Goal: Task Accomplishment & Management: Complete application form

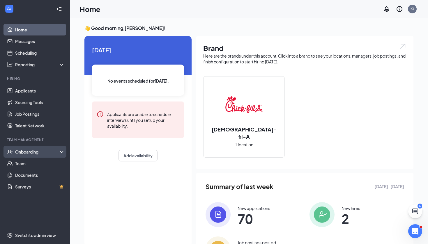
click at [29, 154] on div "Onboarding" at bounding box center [37, 152] width 45 height 6
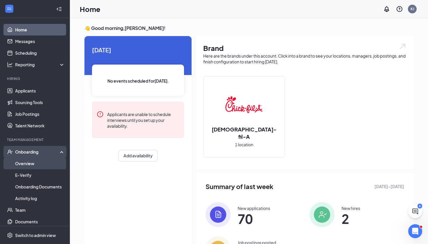
click at [28, 163] on link "Overview" at bounding box center [40, 164] width 50 height 12
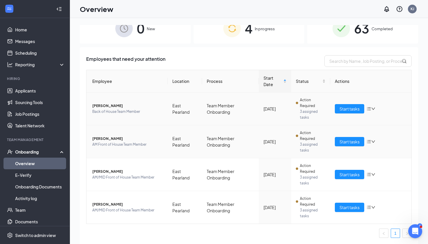
scroll to position [12, 0]
click at [348, 141] on span "Start tasks" at bounding box center [349, 142] width 20 height 6
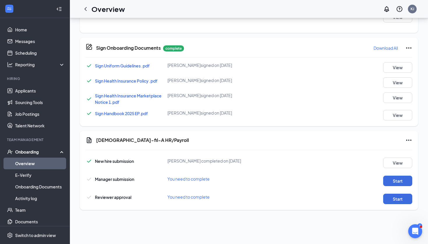
scroll to position [110, 0]
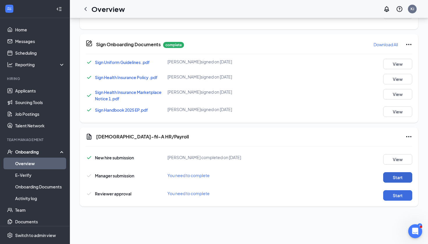
click at [396, 176] on button "Start" at bounding box center [397, 177] width 29 height 10
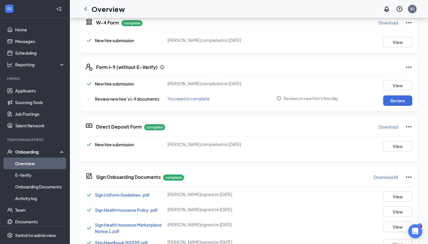
scroll to position [0, 0]
click at [88, 11] on icon "ChevronLeft" at bounding box center [85, 9] width 7 height 7
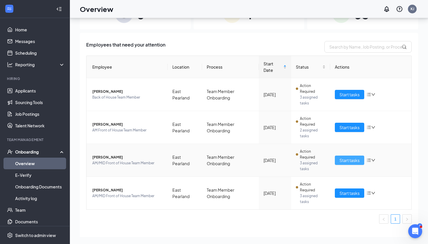
click at [346, 161] on span "Start tasks" at bounding box center [349, 160] width 20 height 6
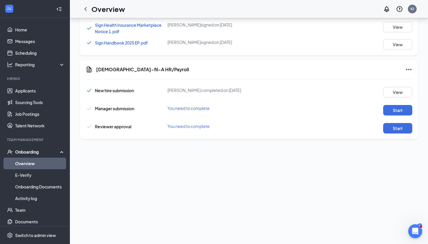
scroll to position [178, 0]
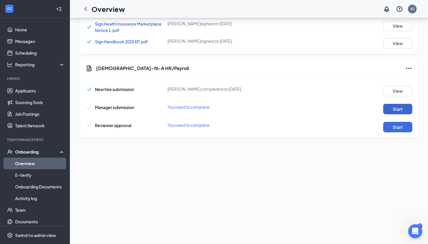
click at [405, 107] on button "Start" at bounding box center [397, 109] width 29 height 10
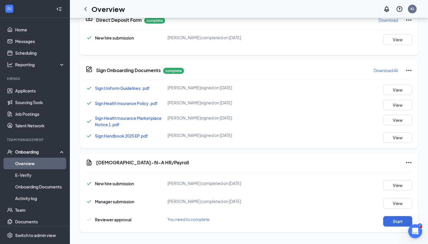
scroll to position [0, 0]
click at [87, 8] on icon "ChevronLeft" at bounding box center [85, 9] width 7 height 7
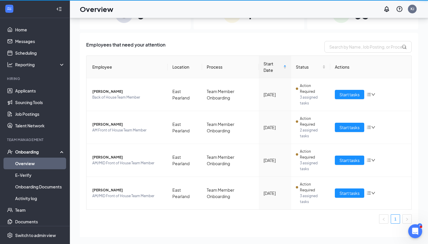
scroll to position [26, 0]
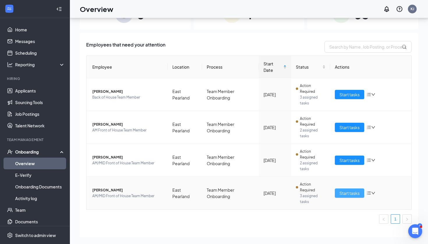
click at [353, 195] on span "Start tasks" at bounding box center [349, 193] width 20 height 6
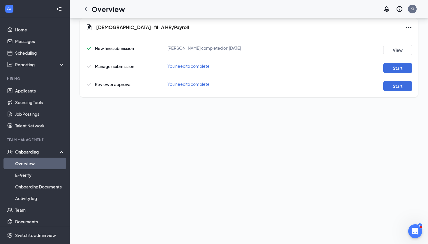
scroll to position [133, 0]
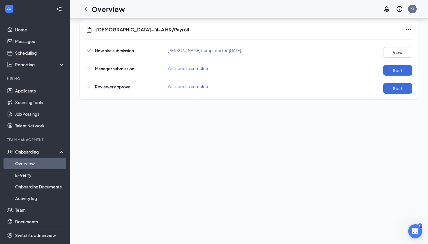
click at [393, 76] on div "New hire submission [PERSON_NAME] completed on [DATE] View Manager submission Y…" at bounding box center [249, 68] width 327 height 49
click at [392, 72] on button "Start" at bounding box center [397, 70] width 29 height 10
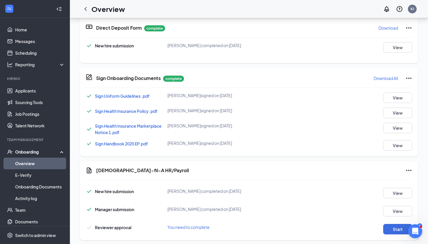
scroll to position [0, 0]
click at [86, 8] on icon "ChevronLeft" at bounding box center [85, 9] width 7 height 7
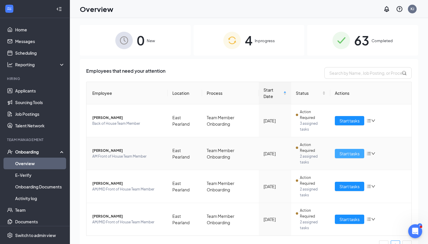
click at [348, 149] on button "Start tasks" at bounding box center [349, 153] width 29 height 9
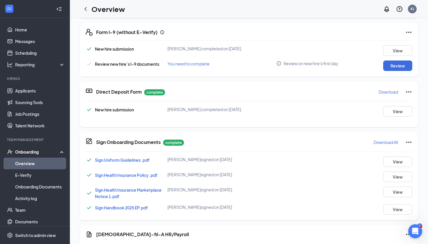
scroll to position [15, 0]
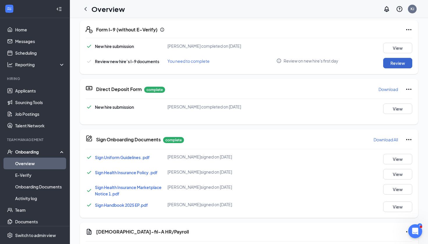
click at [402, 62] on button "Review" at bounding box center [397, 63] width 29 height 10
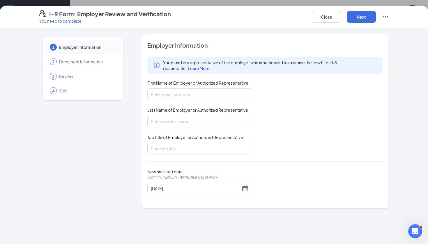
scroll to position [162, 0]
type input "[PERSON_NAME]"
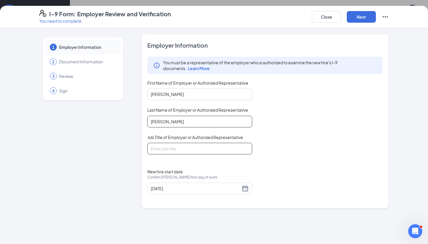
type input "[PERSON_NAME]"
type input "HR Director"
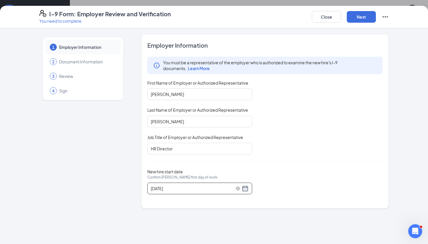
click at [246, 187] on div "[DATE]" at bounding box center [200, 188] width 98 height 7
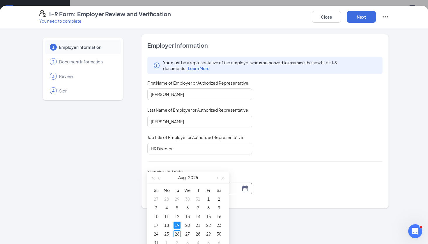
scroll to position [39, 0]
type input "[DATE]"
click at [178, 231] on div "26" at bounding box center [176, 233] width 7 height 7
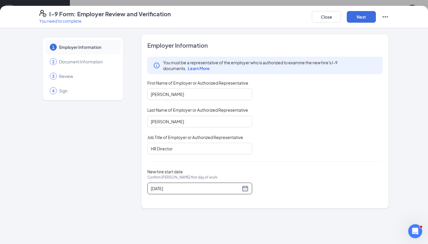
click at [314, 150] on div "You must be a representative of the employer who is authorized to examine the n…" at bounding box center [264, 106] width 235 height 98
click at [362, 20] on button "Next" at bounding box center [361, 17] width 29 height 12
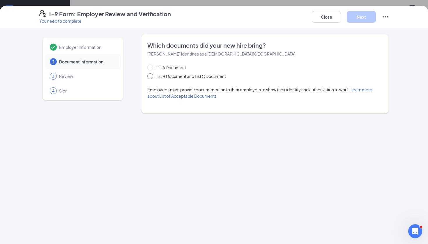
click at [149, 77] on input "List B Document and List C Document" at bounding box center [149, 75] width 4 height 4
radio input "true"
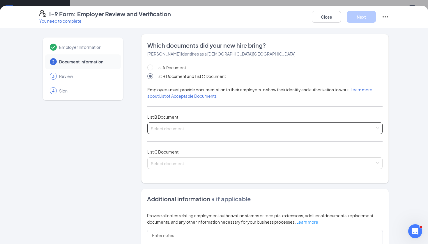
click at [187, 125] on input "search" at bounding box center [263, 127] width 224 height 9
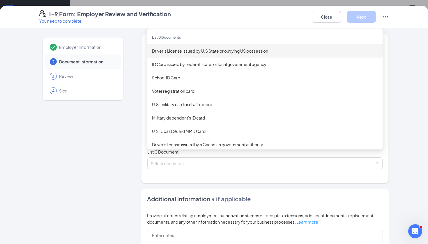
click at [169, 51] on div "Driver’s License issued by U.S State or outlying US possession" at bounding box center [265, 51] width 226 height 6
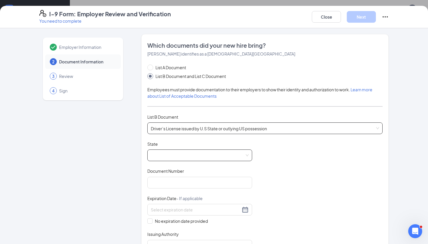
click at [164, 157] on span at bounding box center [200, 155] width 98 height 11
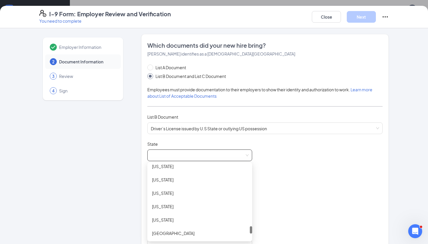
scroll to position [609, 0]
click at [156, 197] on div "[US_STATE]" at bounding box center [199, 191] width 105 height 13
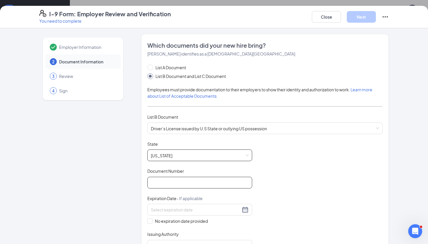
click at [155, 177] on input "Document Number" at bounding box center [199, 183] width 105 height 12
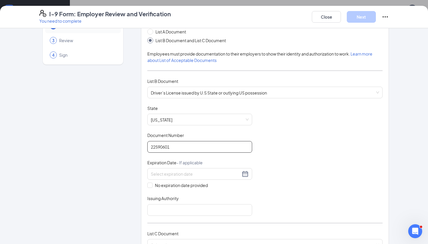
scroll to position [36, 0]
type input "22590601"
click at [243, 174] on div at bounding box center [200, 173] width 98 height 7
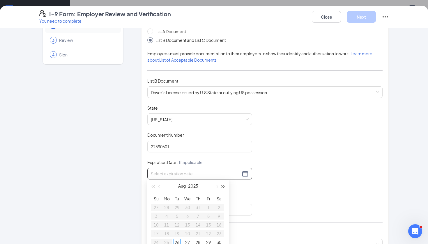
click at [224, 186] on span "button" at bounding box center [223, 186] width 3 height 3
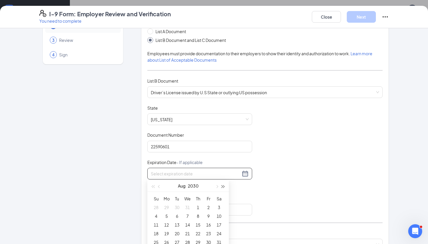
click at [224, 186] on span "button" at bounding box center [223, 186] width 3 height 3
type input "[DATE]"
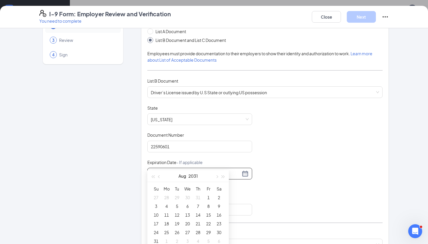
type input "[DATE]"
click at [217, 179] on button "button" at bounding box center [216, 176] width 6 height 12
type input "[DATE]"
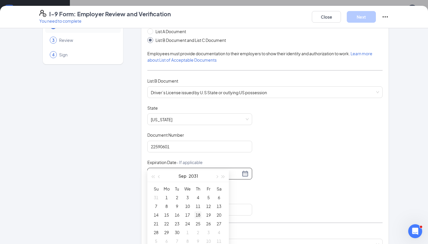
type input "[DATE]"
click at [198, 223] on div "25" at bounding box center [197, 223] width 7 height 7
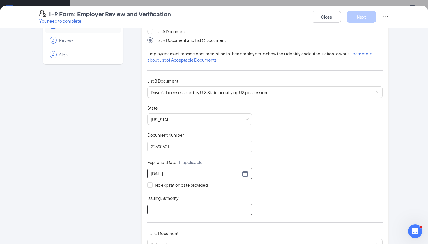
click at [175, 214] on input "Issuing Authority" at bounding box center [199, 210] width 105 height 12
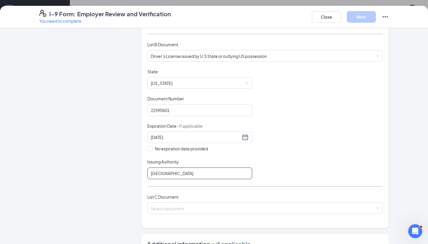
scroll to position [90, 0]
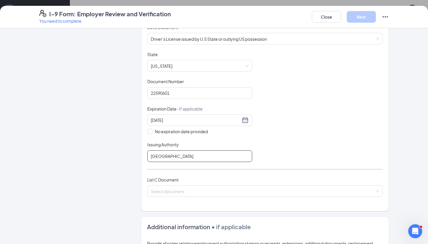
type input "[GEOGRAPHIC_DATA]"
click at [166, 184] on div "List C Document Select document" at bounding box center [264, 190] width 235 height 27
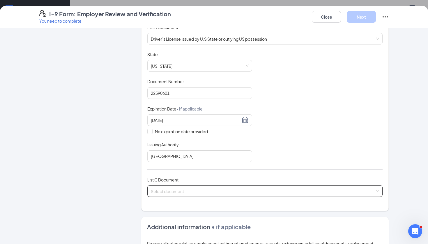
click at [166, 186] on input "search" at bounding box center [263, 190] width 224 height 9
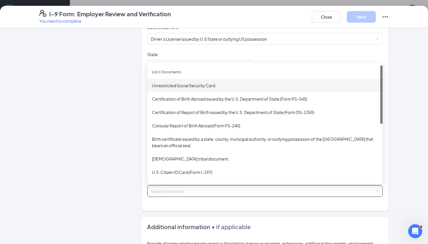
click at [185, 86] on div "Unrestricted Social Security Card" at bounding box center [265, 85] width 226 height 6
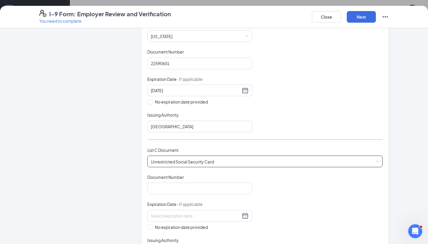
scroll to position [130, 0]
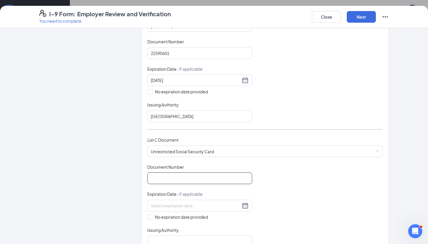
click at [179, 177] on input "Document Number" at bounding box center [199, 179] width 105 height 12
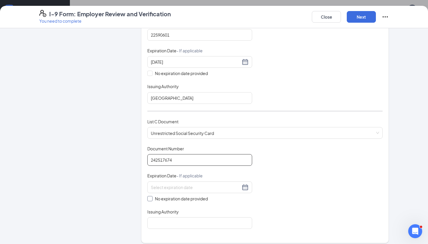
type input "242517674"
click at [150, 196] on input "No expiration date provided" at bounding box center [149, 198] width 4 height 4
checkbox input "true"
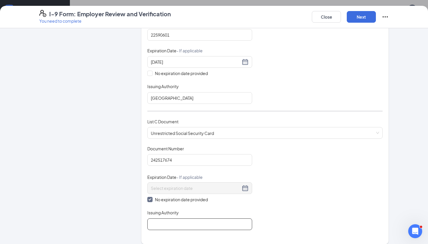
click at [160, 223] on input "Issuing Authority" at bounding box center [199, 225] width 105 height 12
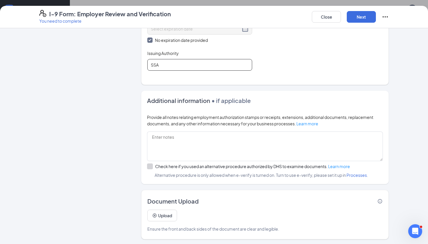
scroll to position [307, 0]
type input "SSA"
click at [361, 19] on button "Next" at bounding box center [361, 17] width 29 height 12
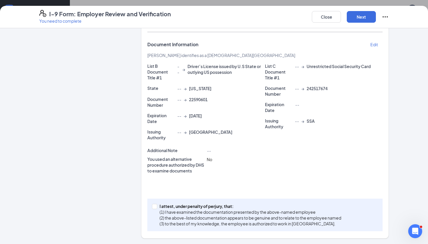
scroll to position [76, 0]
click at [158, 205] on span "I attest, under penalty of [PERSON_NAME], that: (1) I have examined the documen…" at bounding box center [250, 214] width 186 height 23
click at [156, 205] on input "I attest, under penalty of [PERSON_NAME], that: (1) I have examined the documen…" at bounding box center [154, 206] width 4 height 4
checkbox input "true"
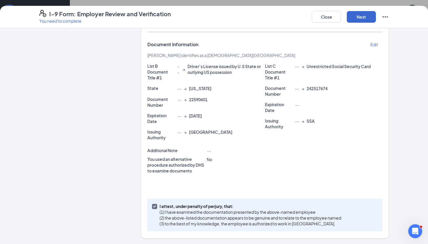
click at [360, 15] on button "Next" at bounding box center [361, 17] width 29 height 12
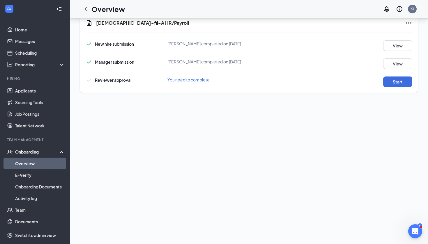
scroll to position [247, 0]
click at [392, 82] on button "Start" at bounding box center [397, 82] width 29 height 10
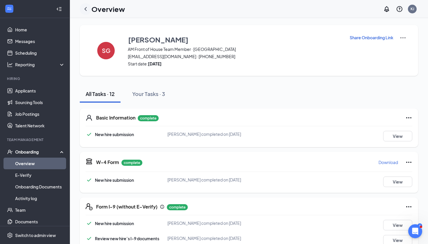
scroll to position [0, 0]
click at [87, 10] on icon "ChevronLeft" at bounding box center [85, 9] width 7 height 7
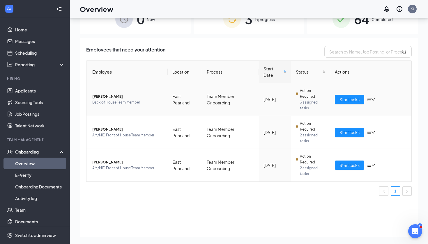
scroll to position [22, 0]
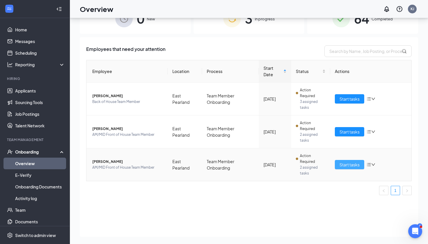
click at [355, 165] on span "Start tasks" at bounding box center [349, 165] width 20 height 6
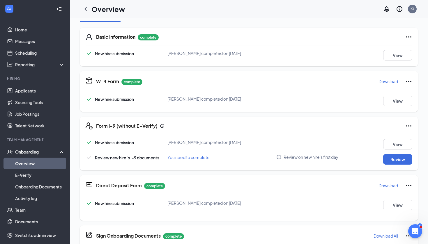
scroll to position [82, 0]
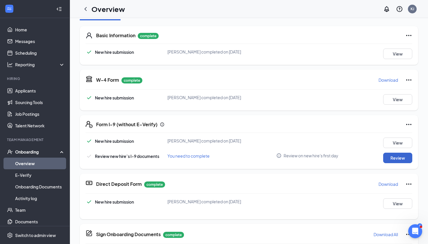
click at [393, 158] on button "Review" at bounding box center [397, 158] width 29 height 10
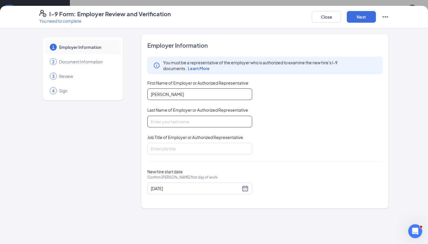
type input "[PERSON_NAME]"
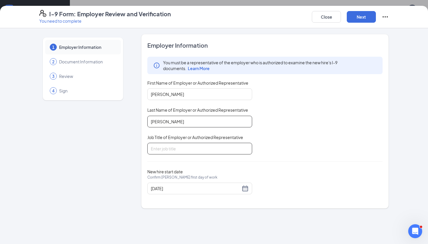
type input "[PERSON_NAME]"
type input "HR Director"
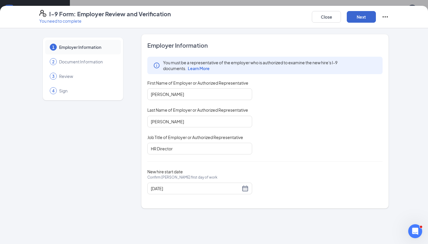
click at [370, 15] on button "Next" at bounding box center [361, 17] width 29 height 12
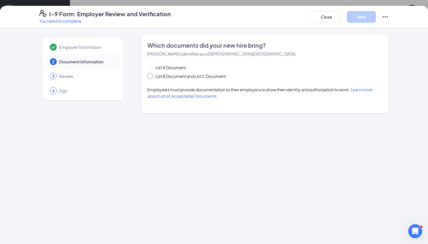
click at [153, 76] on span at bounding box center [150, 76] width 6 height 6
click at [151, 76] on input "List B Document and List C Document" at bounding box center [149, 75] width 4 height 4
radio input "true"
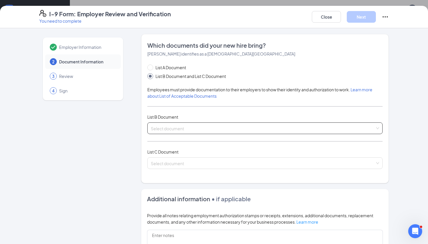
click at [178, 123] on input "search" at bounding box center [263, 127] width 224 height 9
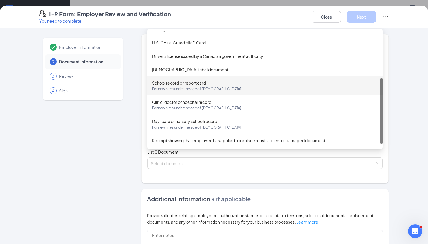
scroll to position [0, 0]
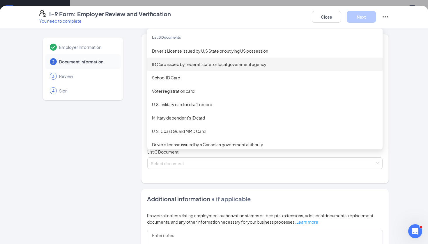
click at [176, 61] on div "ID Card issued by federal, state, or local government agency" at bounding box center [265, 64] width 226 height 6
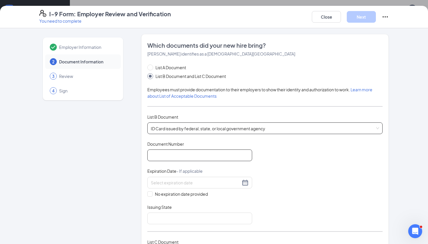
click at [190, 150] on input "Document Number" at bounding box center [199, 156] width 105 height 12
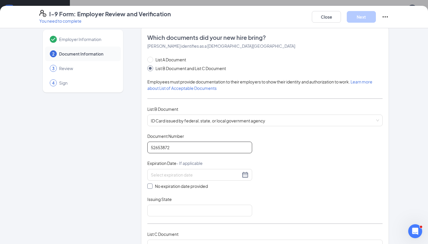
scroll to position [8, 0]
type input "52653872"
click at [248, 174] on div at bounding box center [200, 174] width 98 height 7
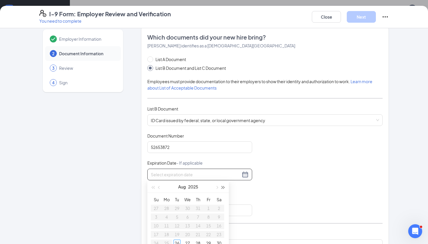
click at [224, 187] on span "button" at bounding box center [223, 187] width 3 height 3
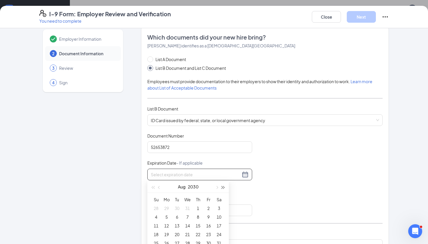
click at [224, 187] on span "button" at bounding box center [223, 187] width 3 height 3
click at [160, 188] on span "button" at bounding box center [159, 187] width 3 height 3
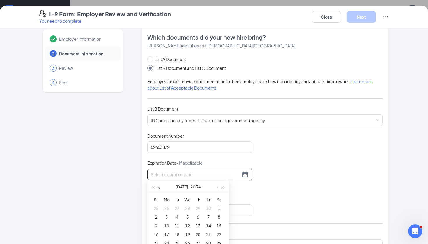
click at [160, 188] on span "button" at bounding box center [159, 187] width 3 height 3
type input "[DATE]"
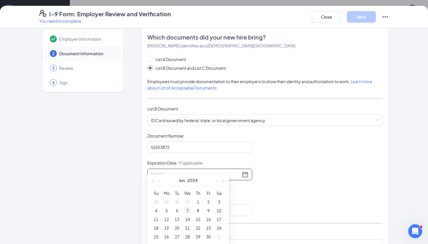
scroll to position [11, 0]
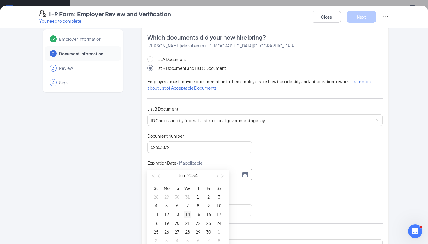
type input "[DATE]"
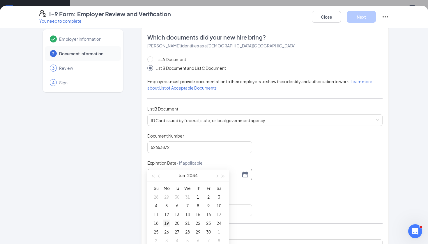
type input "[DATE]"
click at [220, 215] on div "17" at bounding box center [218, 214] width 7 height 7
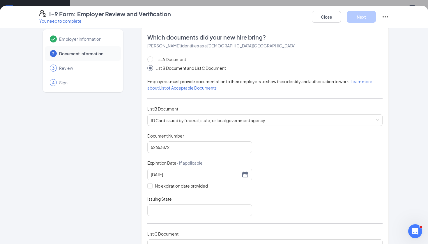
click at [285, 193] on div "Document Title ID Card issued by federal, state, or local government agency Doc…" at bounding box center [264, 174] width 235 height 83
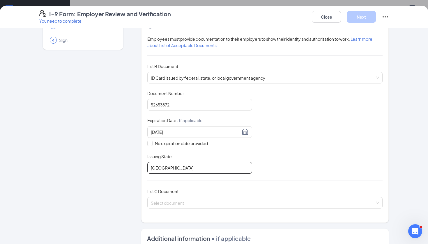
scroll to position [72, 0]
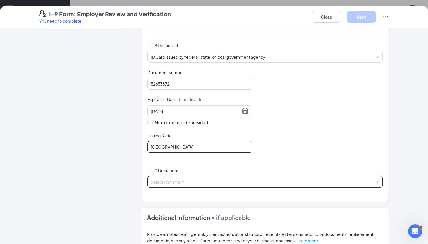
type input "[GEOGRAPHIC_DATA]"
click at [168, 177] on input "search" at bounding box center [263, 180] width 224 height 9
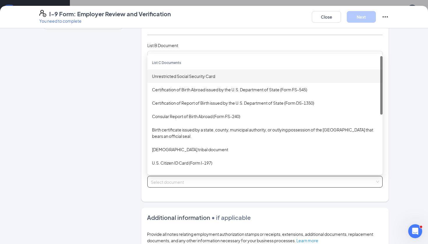
click at [178, 75] on div "Unrestricted Social Security Card" at bounding box center [265, 76] width 226 height 6
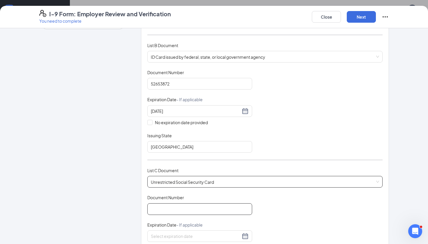
click at [176, 208] on input "Document Number" at bounding box center [199, 209] width 105 height 12
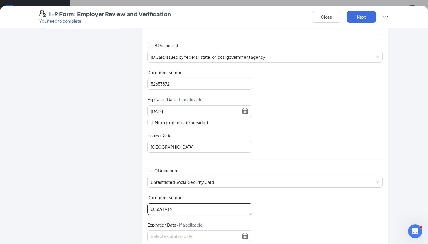
type input "603591916"
click at [297, 207] on div "Document Title Unrestricted Social Security Card Document Number 603591916 Expi…" at bounding box center [264, 236] width 235 height 83
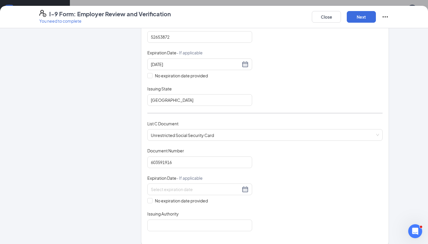
scroll to position [120, 0]
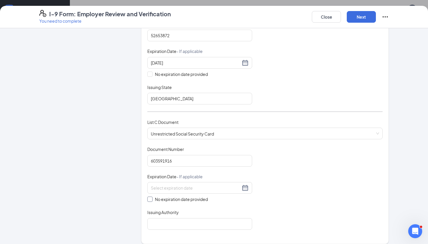
click at [156, 200] on span "No expiration date provided" at bounding box center [182, 199] width 58 height 6
click at [151, 200] on input "No expiration date provided" at bounding box center [149, 199] width 4 height 4
checkbox input "true"
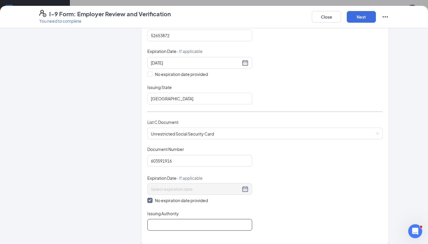
click at [160, 219] on input "Issuing Authority" at bounding box center [199, 225] width 105 height 12
type input "SSA"
click at [81, 205] on div "Employer Information 2 Document Information 3 Review 4 Sign" at bounding box center [82, 156] width 87 height 485
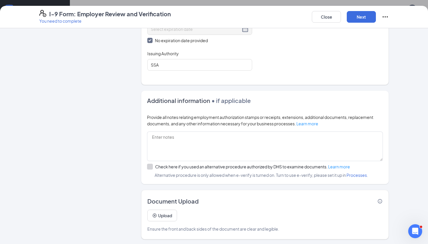
scroll to position [21, 0]
click at [355, 19] on button "Next" at bounding box center [361, 17] width 29 height 12
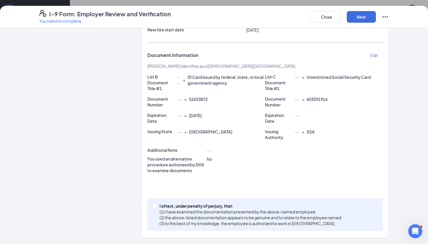
scroll to position [85, 0]
click at [150, 208] on div "I attest, under penalty of [PERSON_NAME], that: (1) I have examined the documen…" at bounding box center [264, 215] width 235 height 33
click at [157, 205] on span "I attest, under penalty of [PERSON_NAME], that: (1) I have examined the documen…" at bounding box center [250, 214] width 186 height 23
click at [156, 205] on input "I attest, under penalty of [PERSON_NAME], that: (1) I have examined the documen…" at bounding box center [154, 206] width 4 height 4
checkbox input "true"
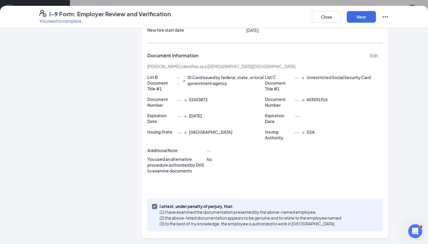
scroll to position [114, 0]
click at [370, 16] on button "Next" at bounding box center [361, 17] width 29 height 12
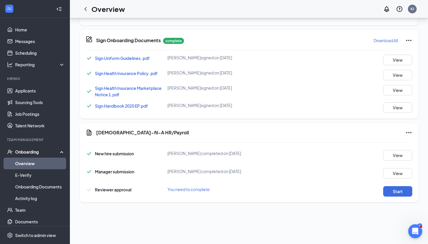
scroll to position [162, 0]
click at [394, 190] on button "Start" at bounding box center [397, 192] width 29 height 10
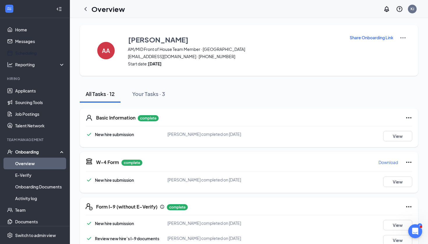
scroll to position [0, 0]
click at [86, 8] on icon "ChevronLeft" at bounding box center [85, 9] width 7 height 7
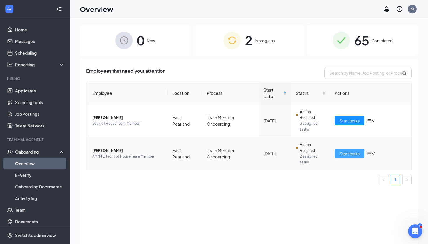
click at [353, 153] on span "Start tasks" at bounding box center [349, 153] width 20 height 6
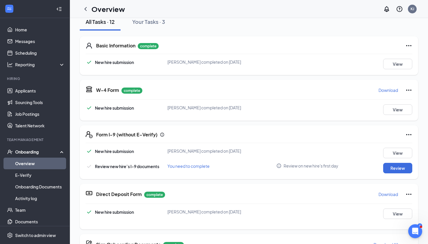
scroll to position [91, 0]
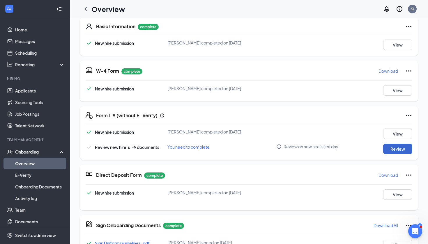
click at [391, 148] on button "Review" at bounding box center [397, 149] width 29 height 10
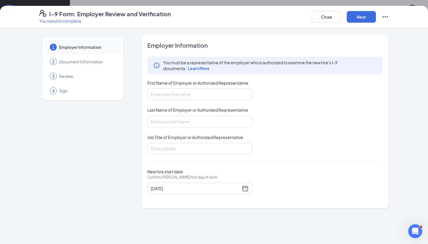
click at [219, 88] on div "First Name of Employer or Authorized Representative" at bounding box center [199, 84] width 105 height 8
type input "[PERSON_NAME]"
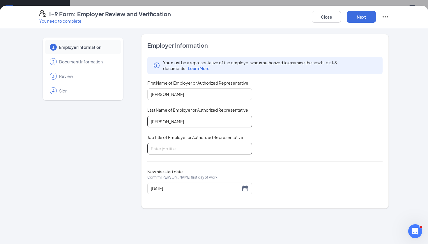
type input "[PERSON_NAME]"
type input "HR Director"
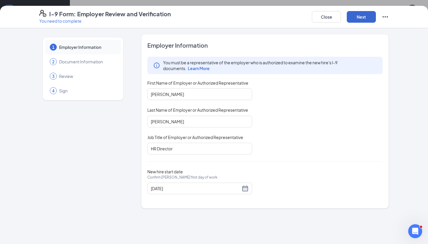
click at [365, 20] on button "Next" at bounding box center [361, 17] width 29 height 12
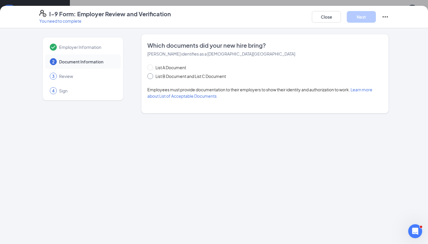
click at [148, 77] on input "List B Document and List C Document" at bounding box center [149, 75] width 4 height 4
radio input "true"
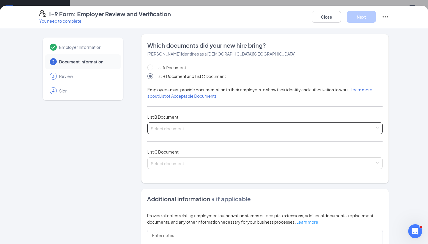
click at [192, 127] on input "search" at bounding box center [263, 127] width 224 height 9
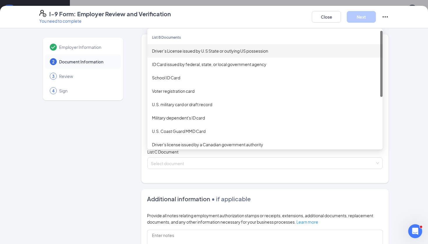
click at [189, 54] on div "Driver’s License issued by U.S State or outlying US possession" at bounding box center [264, 50] width 235 height 13
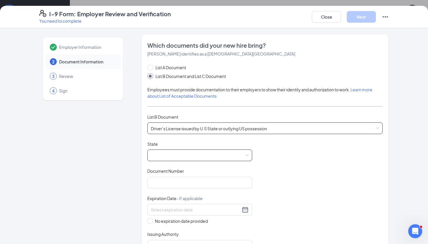
click at [178, 159] on span at bounding box center [200, 155] width 98 height 11
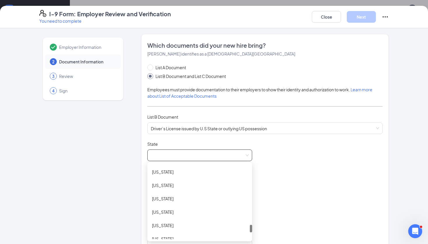
scroll to position [589, 0]
click at [161, 214] on div "[US_STATE]" at bounding box center [199, 211] width 95 height 6
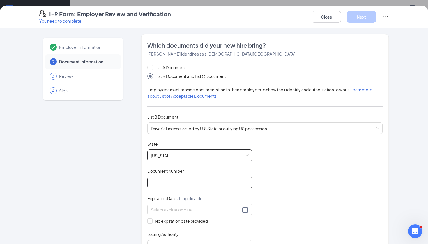
click at [172, 179] on input "Document Number" at bounding box center [199, 183] width 105 height 12
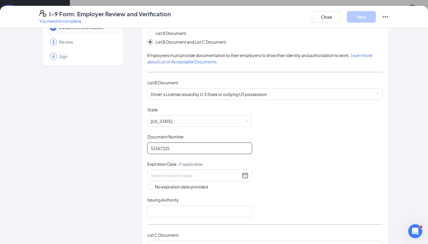
scroll to position [34, 0]
type input "51567225"
click at [249, 175] on div at bounding box center [199, 176] width 105 height 12
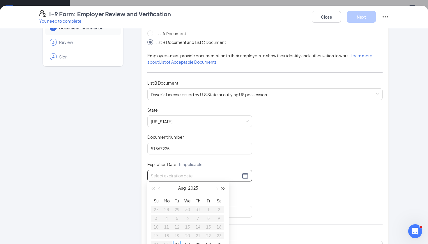
click at [222, 189] on span "button" at bounding box center [223, 188] width 3 height 3
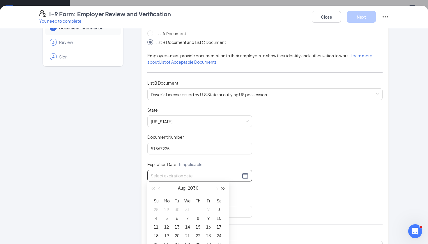
click at [222, 189] on span "button" at bounding box center [223, 188] width 3 height 3
click at [216, 190] on button "button" at bounding box center [216, 188] width 6 height 12
click at [161, 188] on button "button" at bounding box center [159, 188] width 6 height 12
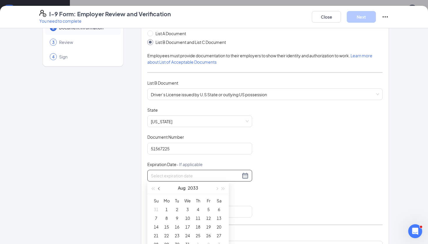
click at [161, 188] on button "button" at bounding box center [159, 188] width 6 height 12
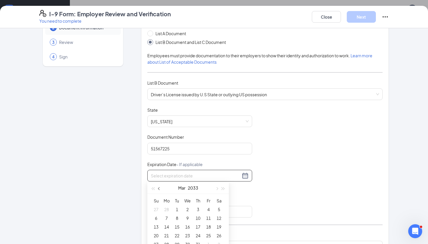
click at [161, 188] on button "button" at bounding box center [159, 188] width 6 height 12
type input "[DATE]"
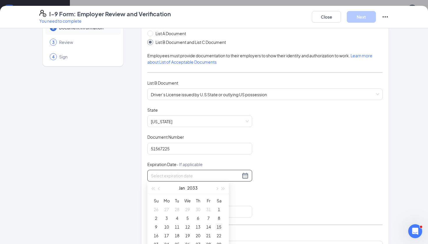
type input "[DATE]"
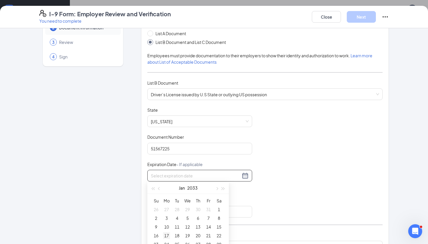
type input "[DATE]"
click at [168, 234] on div "17" at bounding box center [166, 235] width 7 height 7
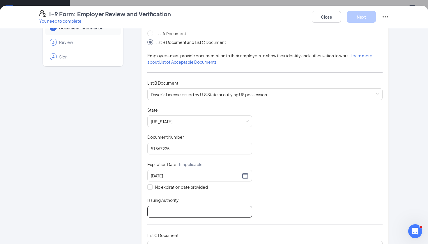
click at [193, 209] on input "Issuing Authority" at bounding box center [199, 212] width 105 height 12
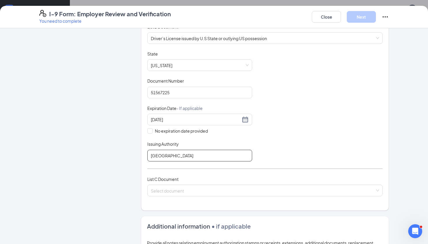
scroll to position [101, 0]
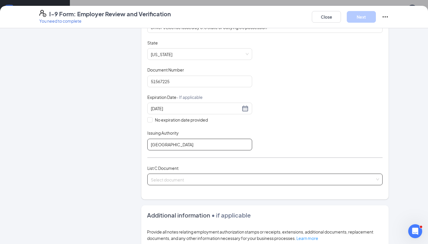
type input "[GEOGRAPHIC_DATA]"
click at [176, 179] on input "search" at bounding box center [263, 178] width 224 height 9
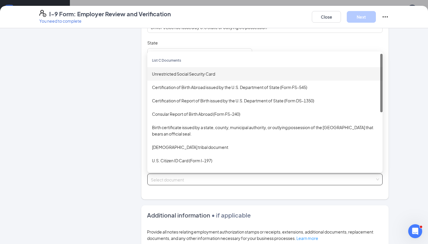
click at [199, 75] on div "Unrestricted Social Security Card" at bounding box center [265, 74] width 226 height 6
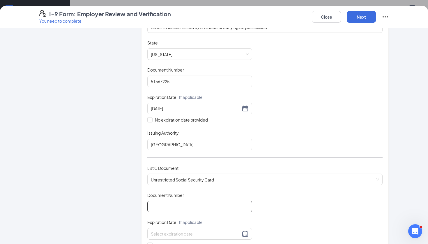
click at [164, 210] on input "Document Number" at bounding box center [199, 207] width 105 height 12
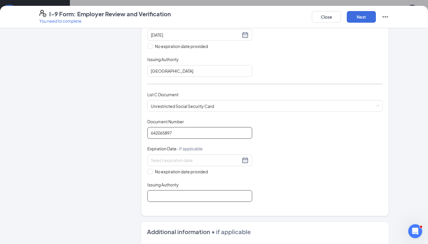
scroll to position [177, 0]
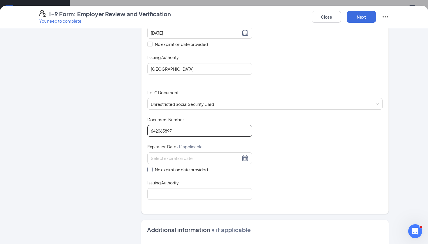
type input "642065897"
click at [150, 168] on input "No expiration date provided" at bounding box center [149, 169] width 4 height 4
checkbox input "true"
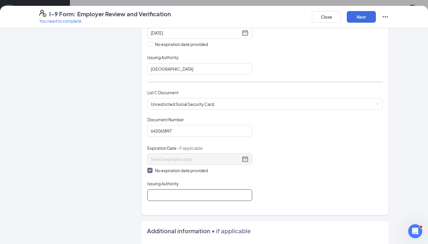
click at [164, 197] on input "Issuing Authority" at bounding box center [199, 195] width 105 height 12
type input "SSA"
click at [114, 195] on div "Employer Information 2 Document Information 3 Review 4 Sign" at bounding box center [82, 113] width 87 height 513
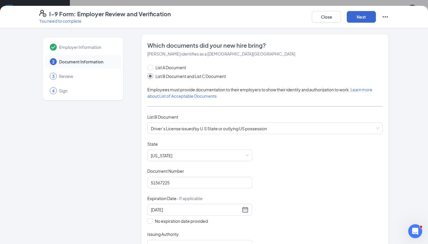
scroll to position [0, 0]
click at [360, 17] on button "Next" at bounding box center [361, 17] width 29 height 12
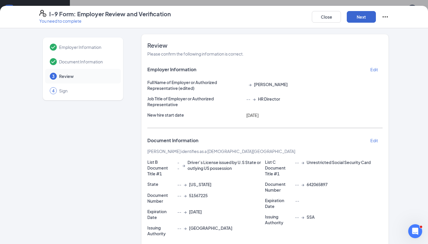
click at [360, 17] on button "Next" at bounding box center [361, 17] width 29 height 12
click at [356, 16] on button "Next" at bounding box center [361, 17] width 29 height 12
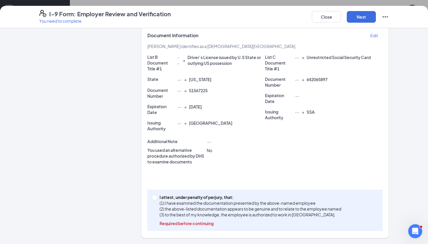
scroll to position [105, 0]
click at [155, 197] on input "I attest, under penalty of [PERSON_NAME], that: (1) I have examined the documen…" at bounding box center [154, 197] width 4 height 4
checkbox input "true"
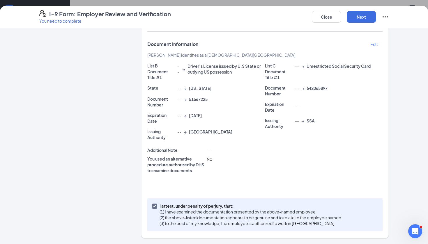
scroll to position [96, 0]
click at [359, 16] on button "Next" at bounding box center [361, 17] width 29 height 12
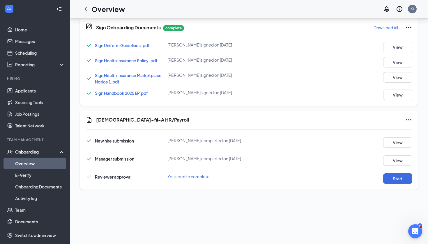
scroll to position [133, 0]
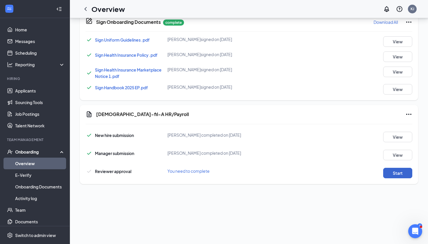
click at [396, 176] on button "Start" at bounding box center [397, 173] width 29 height 10
click at [86, 8] on icon "ChevronLeft" at bounding box center [85, 9] width 7 height 7
